Goal: Task Accomplishment & Management: Use online tool/utility

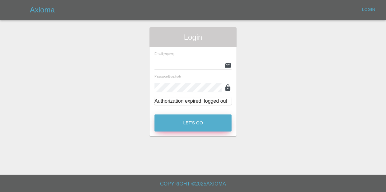
type input "[EMAIL_ADDRESS][DOMAIN_NAME]"
click at [199, 124] on button "Let's Go" at bounding box center [192, 123] width 77 height 17
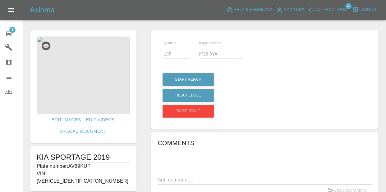
click at [344, 9] on span "Notifications" at bounding box center [330, 9] width 32 height 7
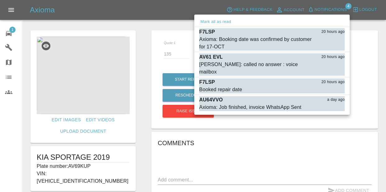
click at [11, 30] on div at bounding box center [193, 96] width 386 height 192
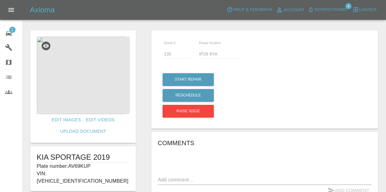
click at [11, 30] on span "1" at bounding box center [12, 30] width 6 height 6
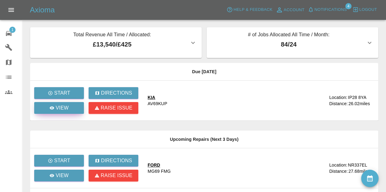
click at [64, 107] on p "View" at bounding box center [62, 107] width 13 height 7
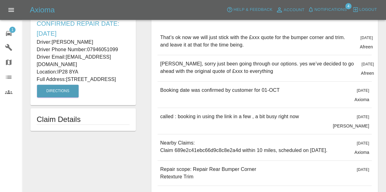
scroll to position [192, 0]
